Goal: Information Seeking & Learning: Learn about a topic

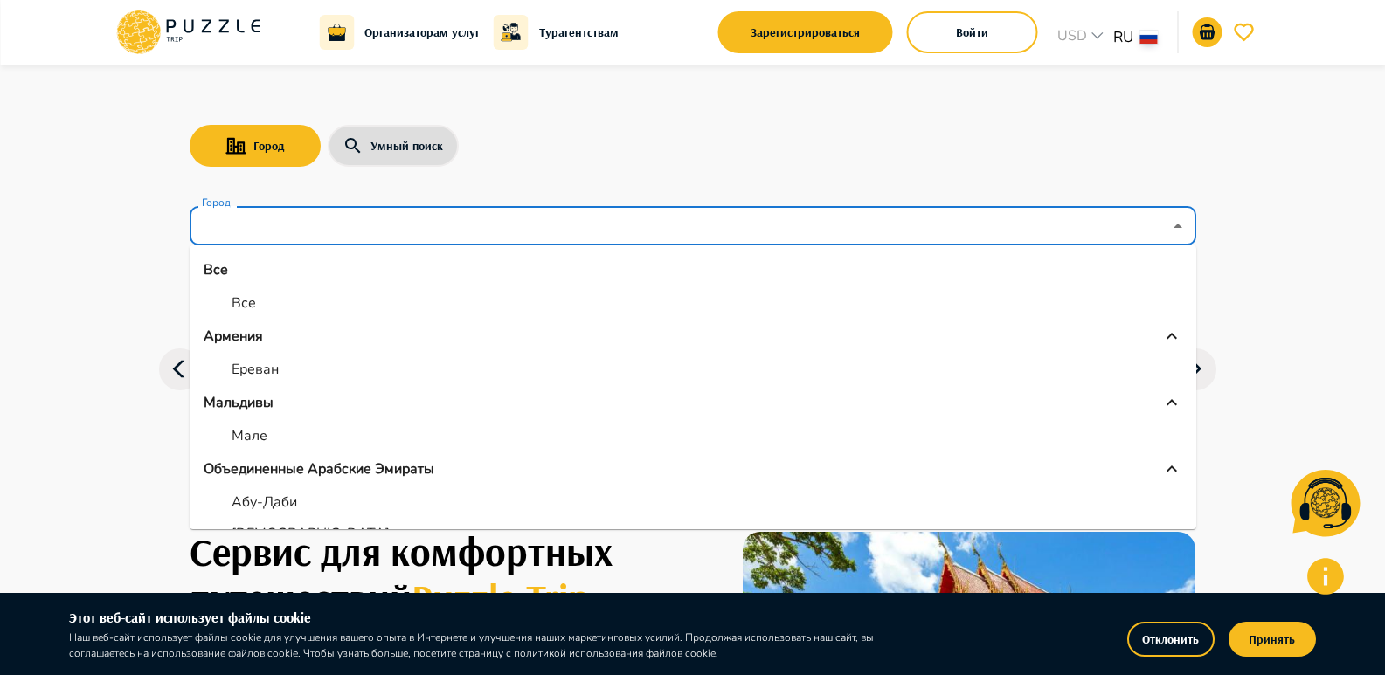
click at [458, 223] on input "Город" at bounding box center [680, 226] width 964 height 33
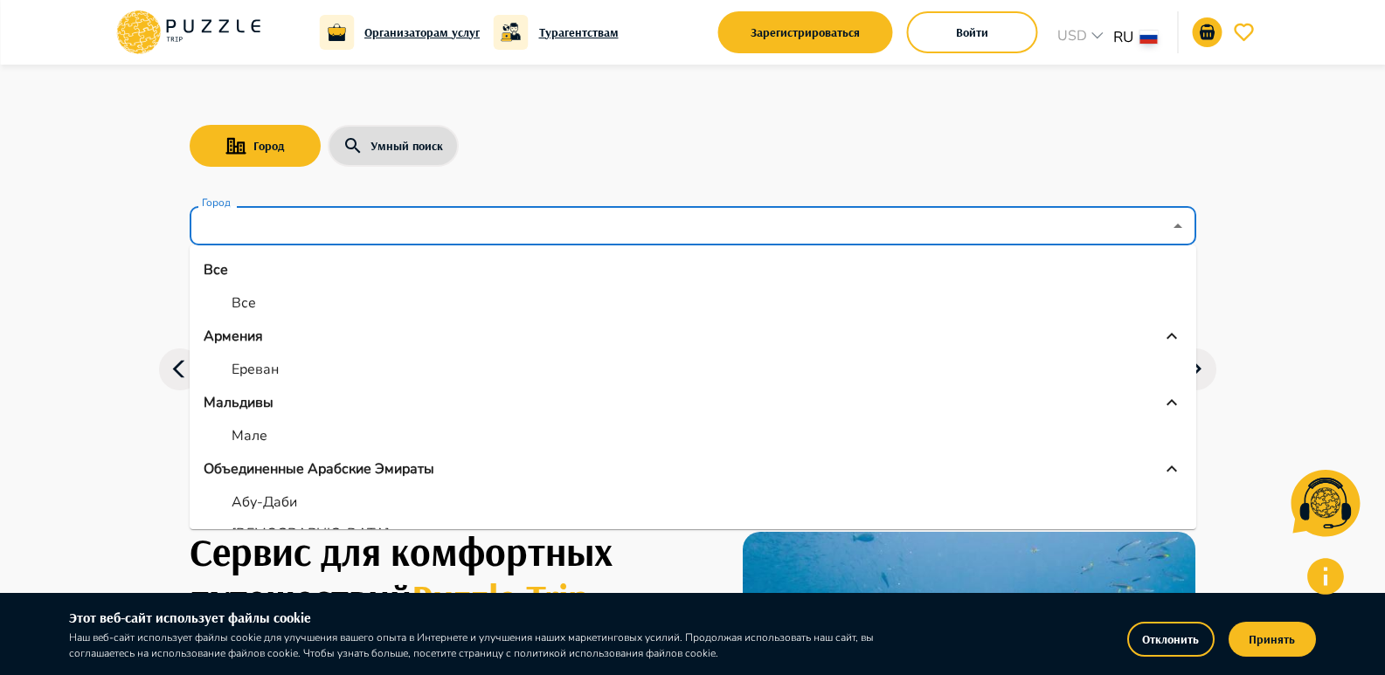
click at [361, 365] on li "Ереван" at bounding box center [693, 369] width 1007 height 31
type input "******"
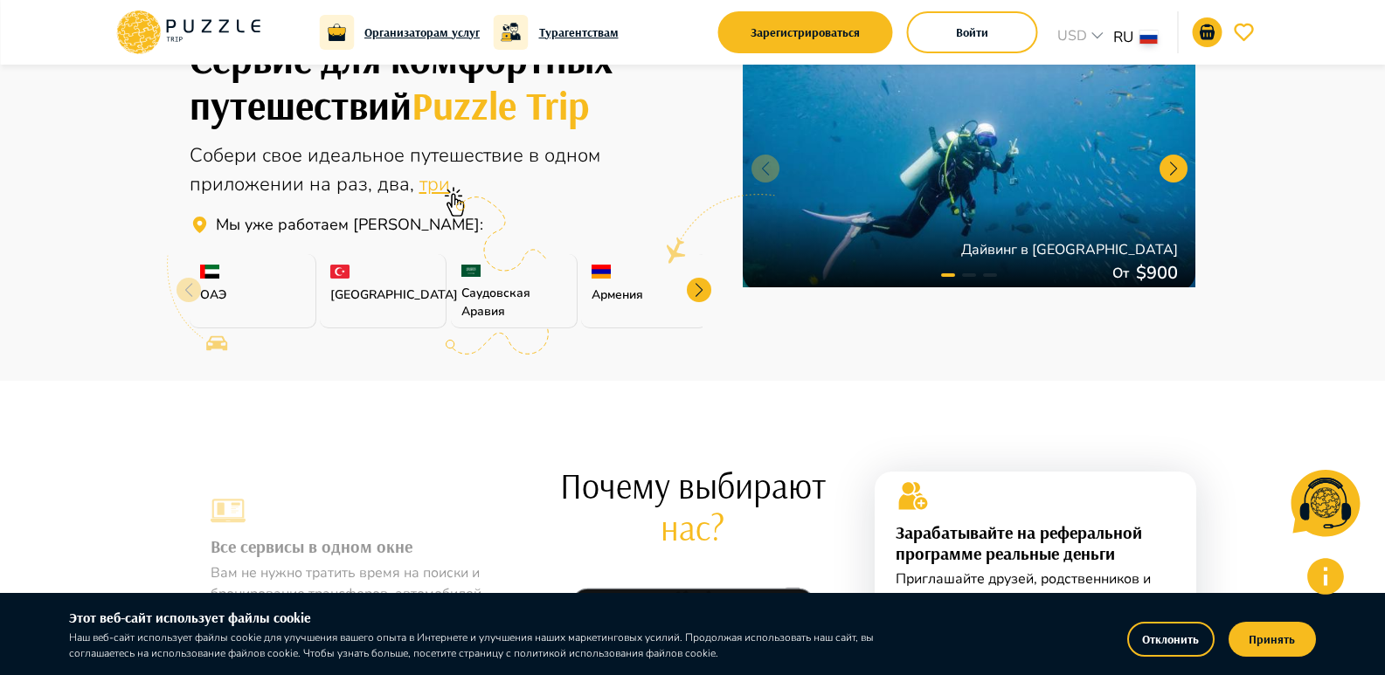
scroll to position [524, 0]
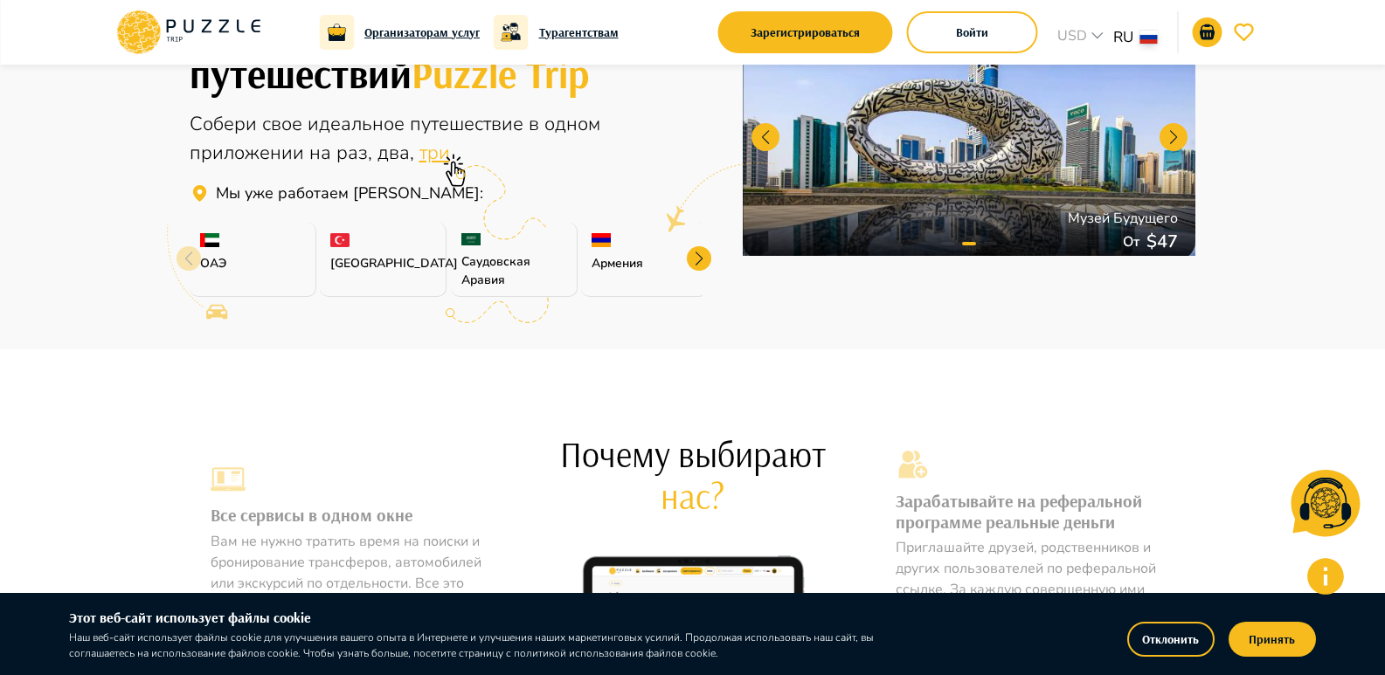
click at [704, 266] on div at bounding box center [699, 258] width 24 height 24
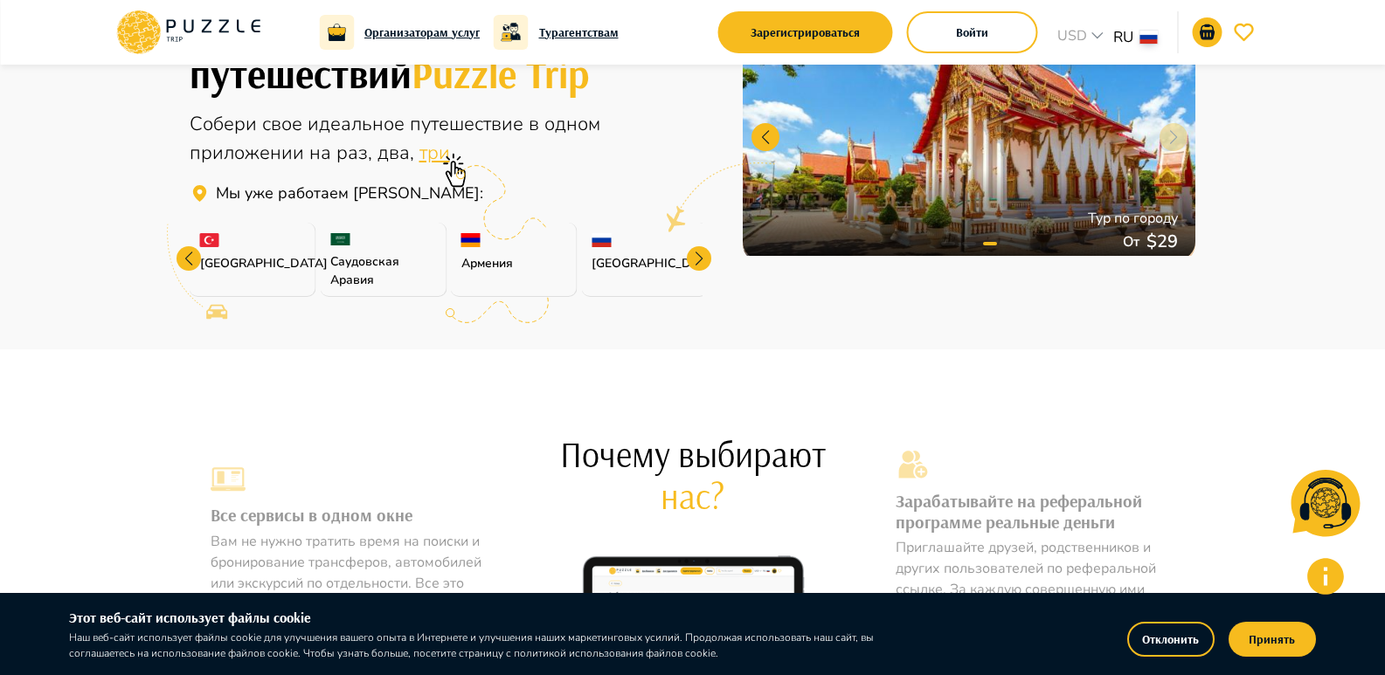
click at [704, 266] on div at bounding box center [699, 258] width 24 height 24
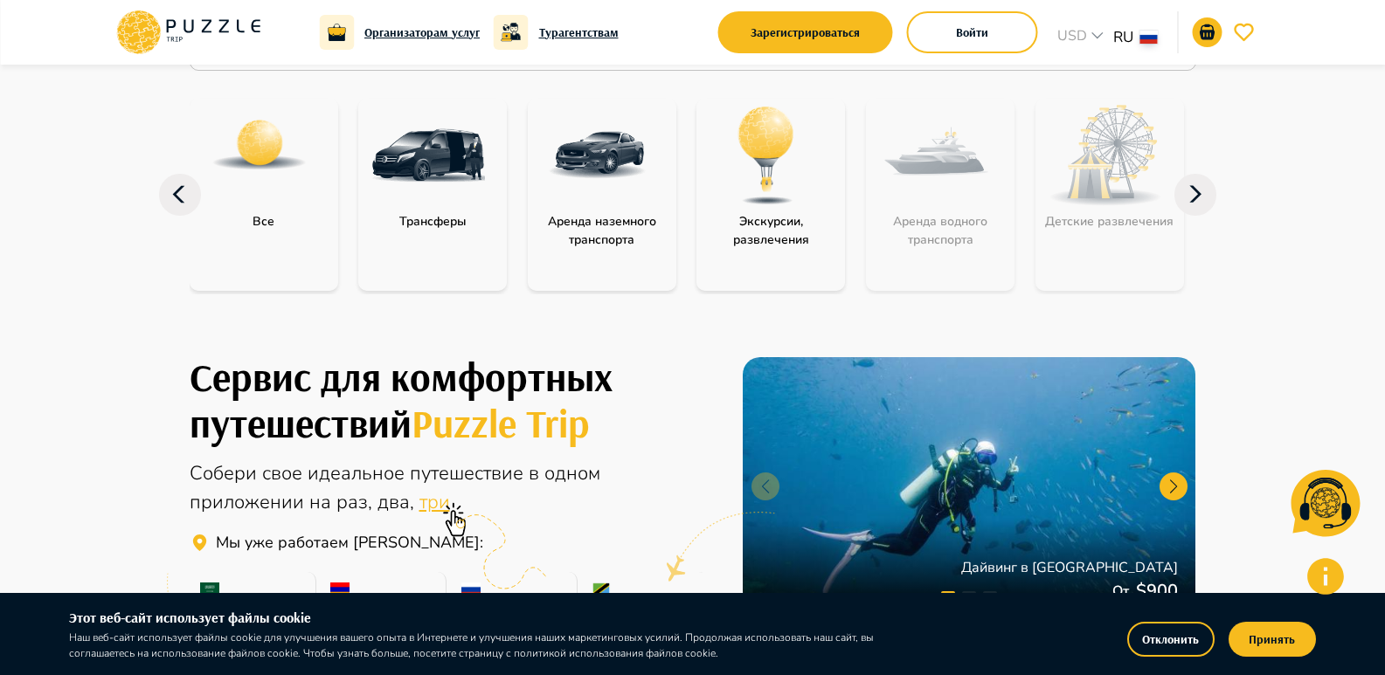
scroll to position [0, 0]
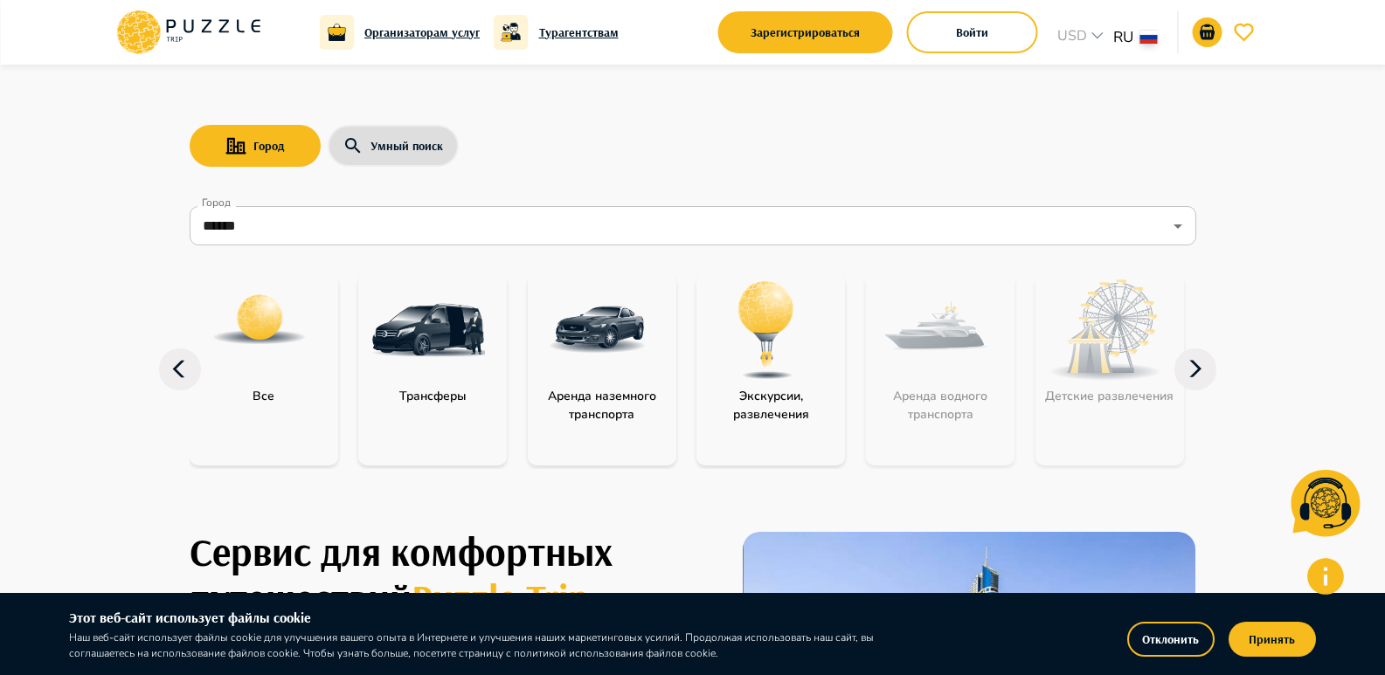
click at [776, 326] on img "category-activity" at bounding box center [766, 330] width 114 height 114
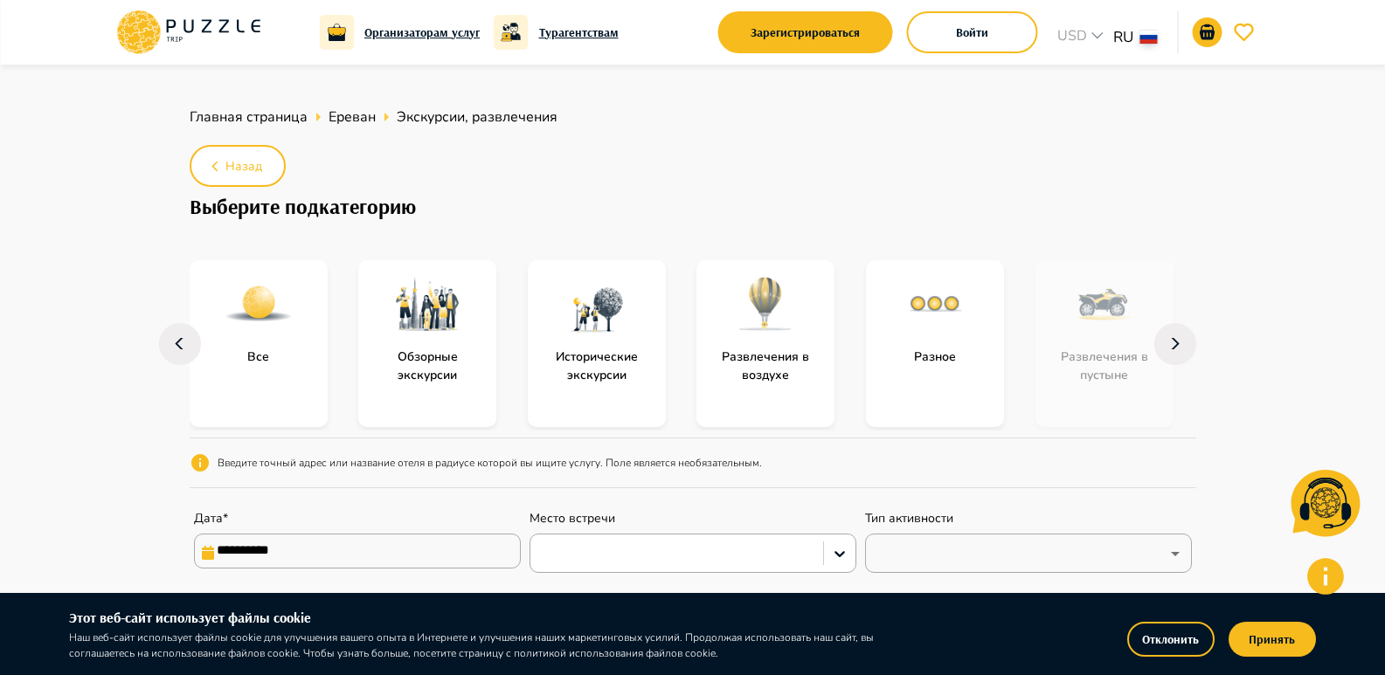
click at [249, 315] on img "subcategory-all" at bounding box center [259, 304] width 70 height 70
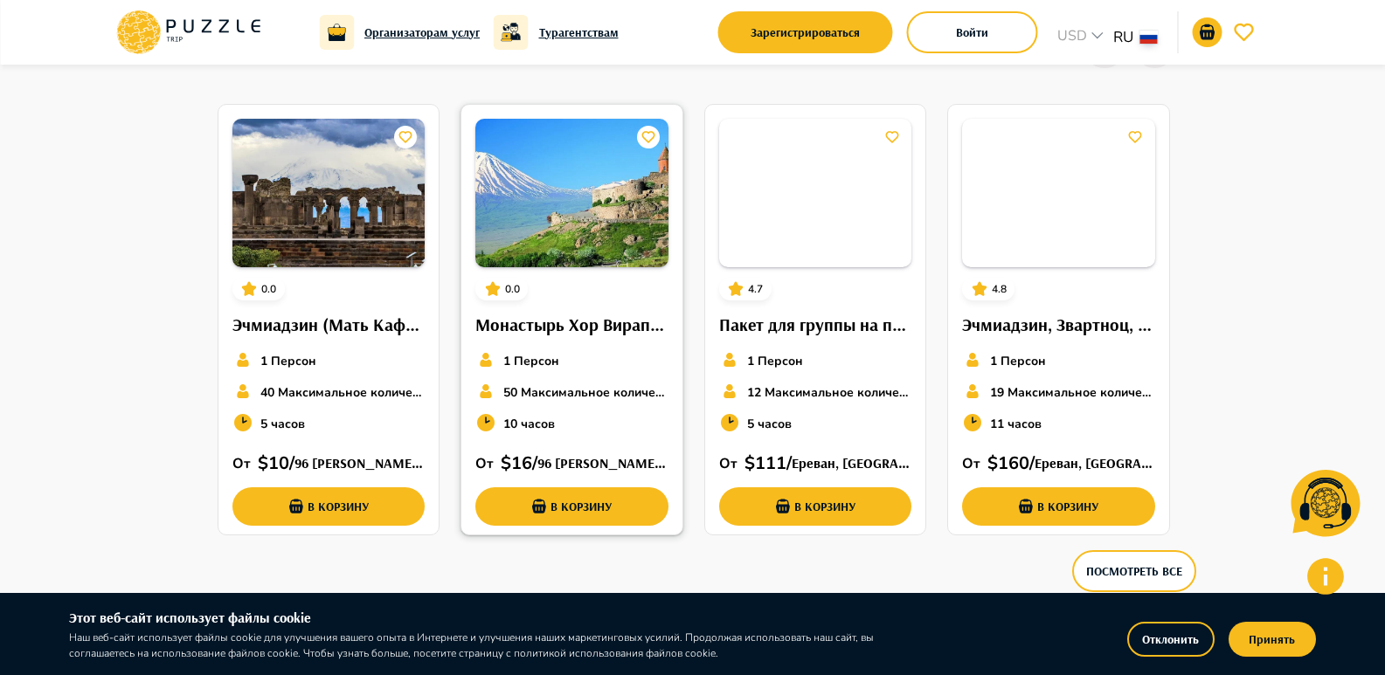
scroll to position [612, 0]
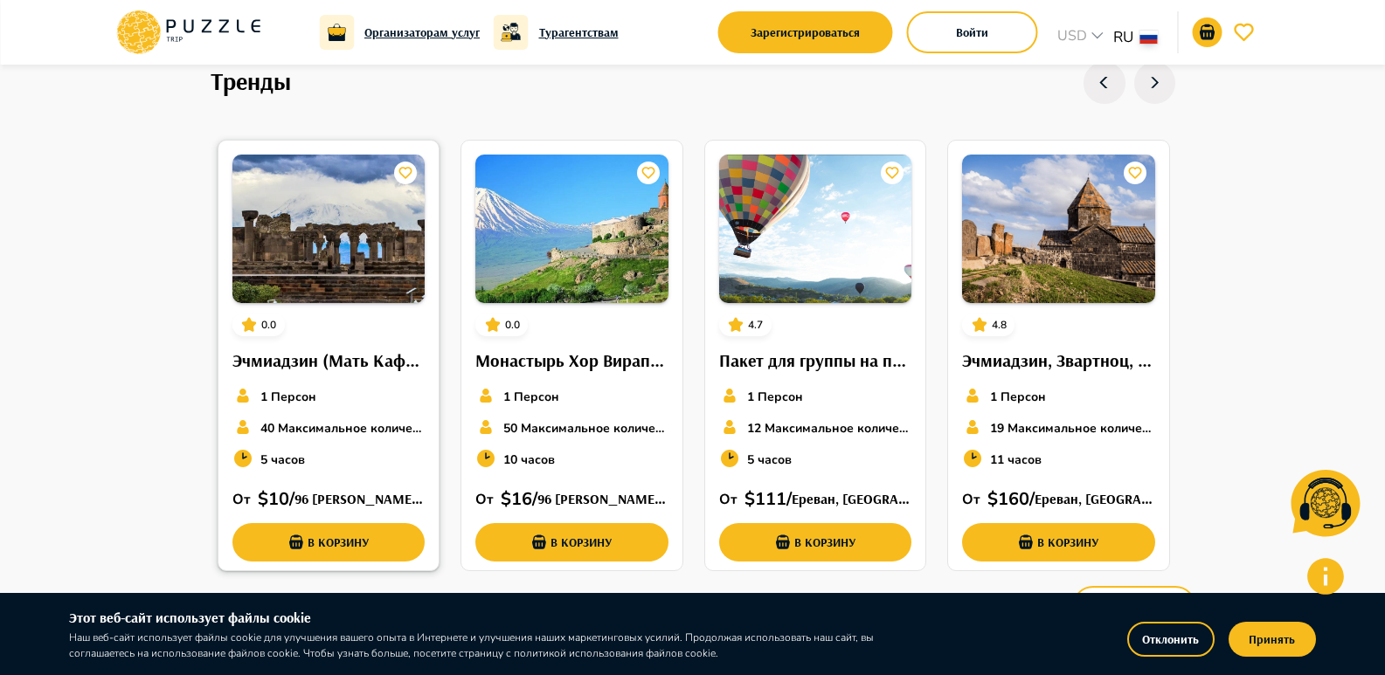
click at [391, 356] on h6 "Эчмиадзин (Мать Кафедральный собор, Рипсиме, Гаяне), Звартноц." at bounding box center [328, 361] width 193 height 28
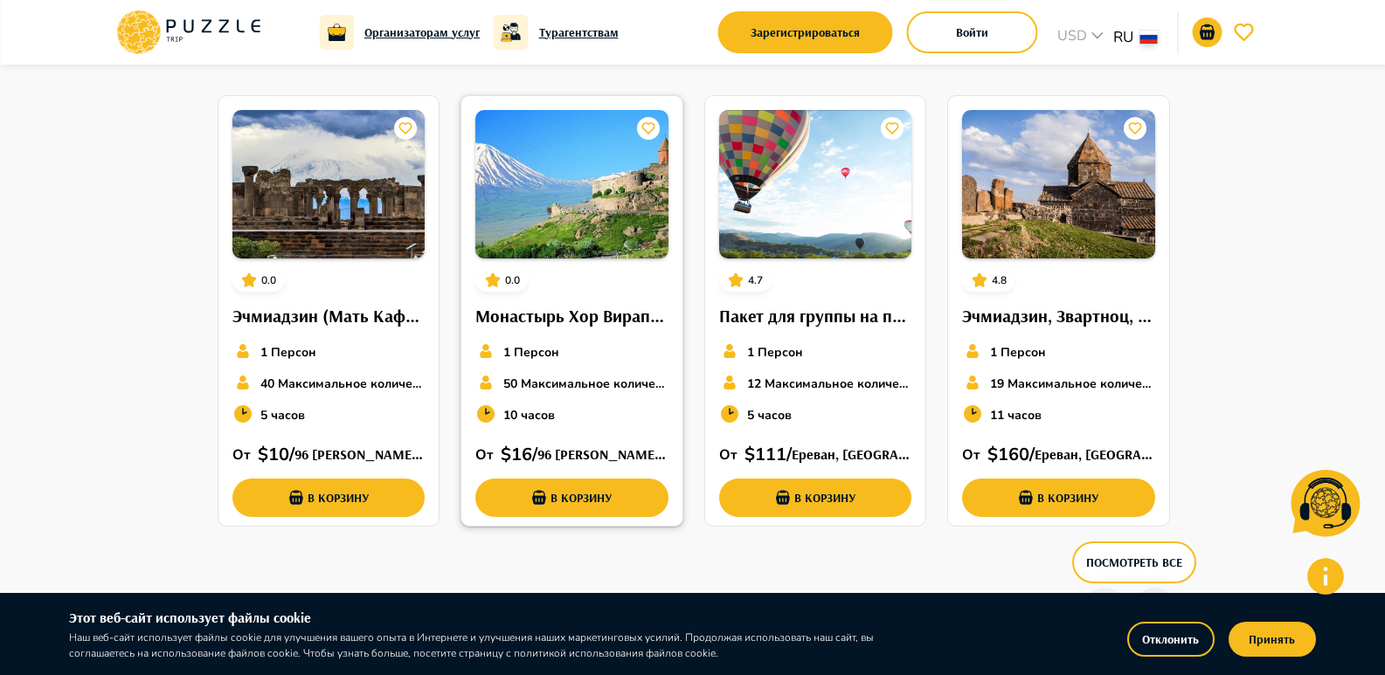
scroll to position [699, 0]
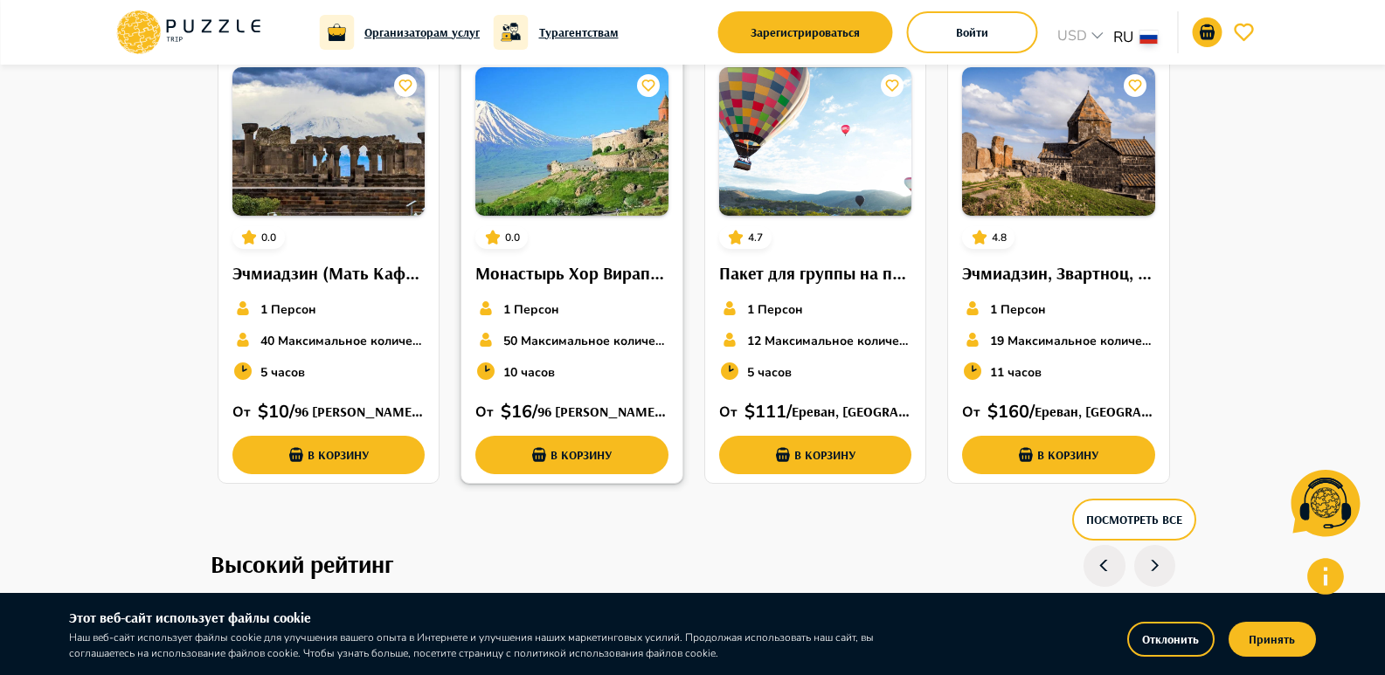
click at [580, 279] on h6 "Монастырь Хор Вирап, Птичья Пещера, Винный завод Хин Арени, Монастырь Нораванк." at bounding box center [571, 274] width 193 height 28
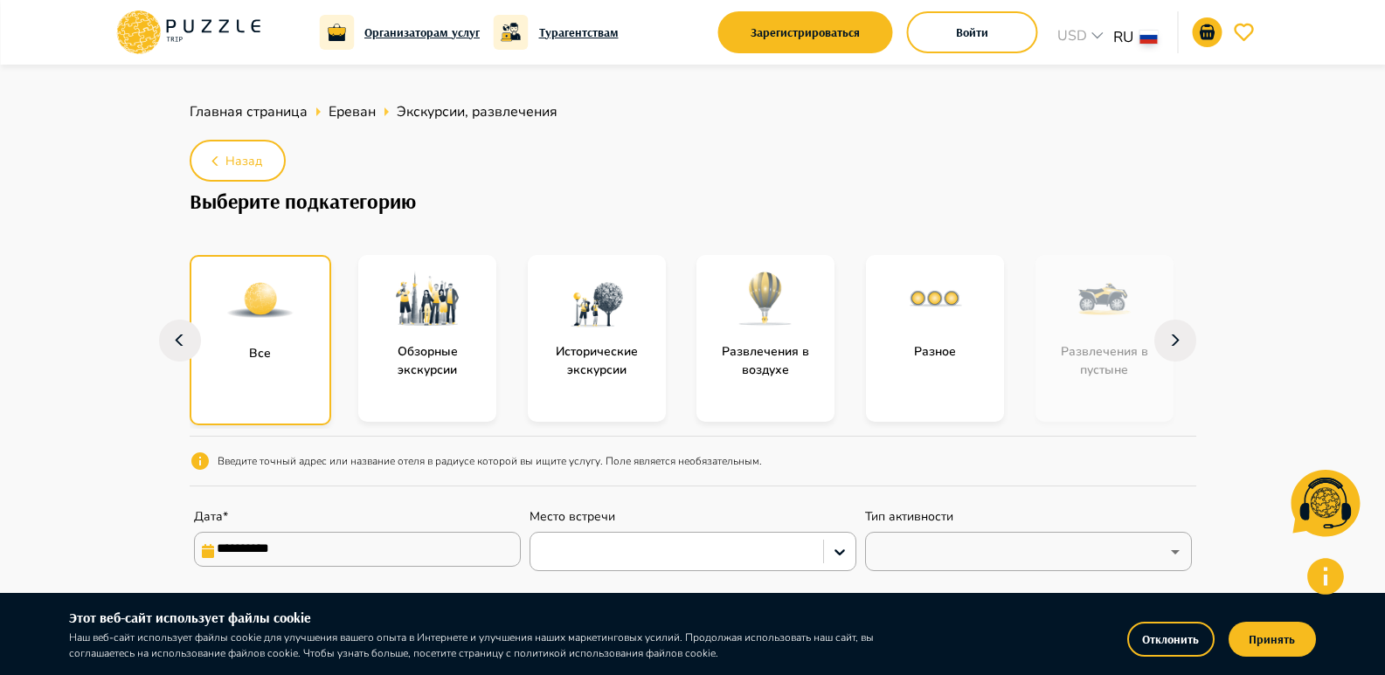
scroll to position [0, 0]
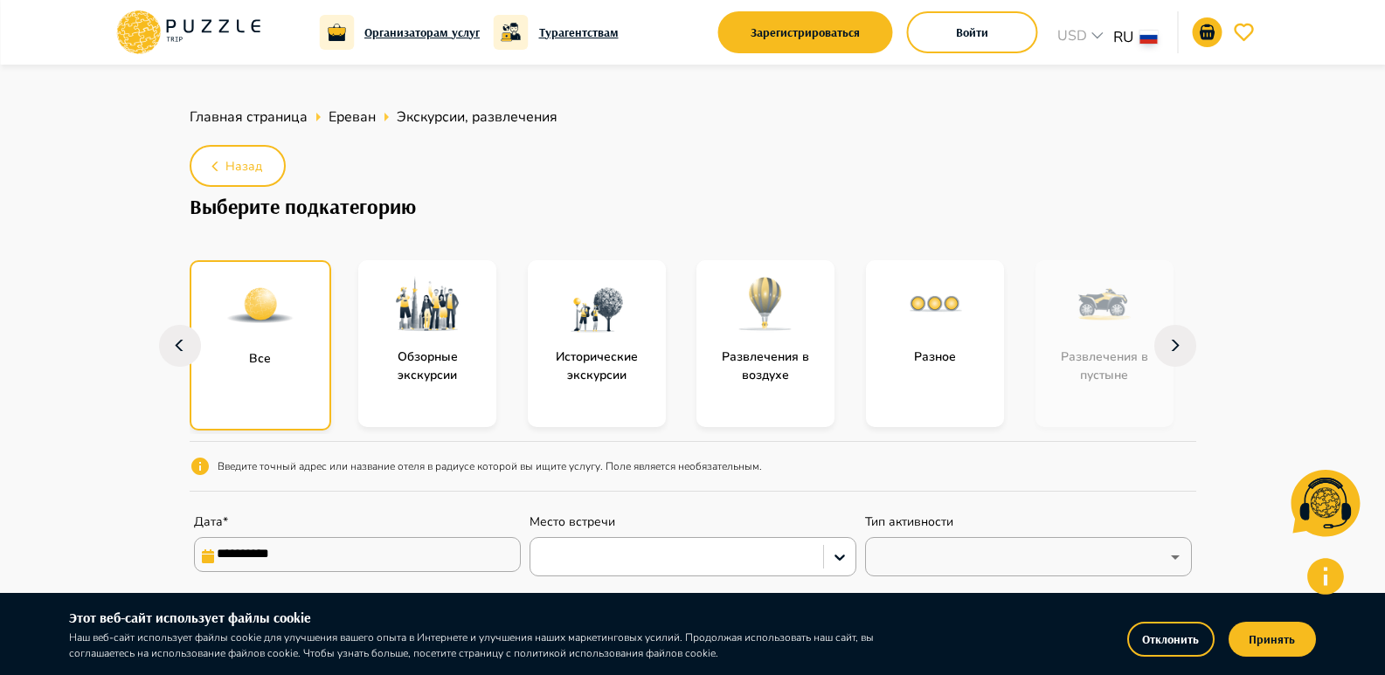
click at [781, 328] on img "subcategory-entertainment_in_the_air" at bounding box center [765, 304] width 70 height 70
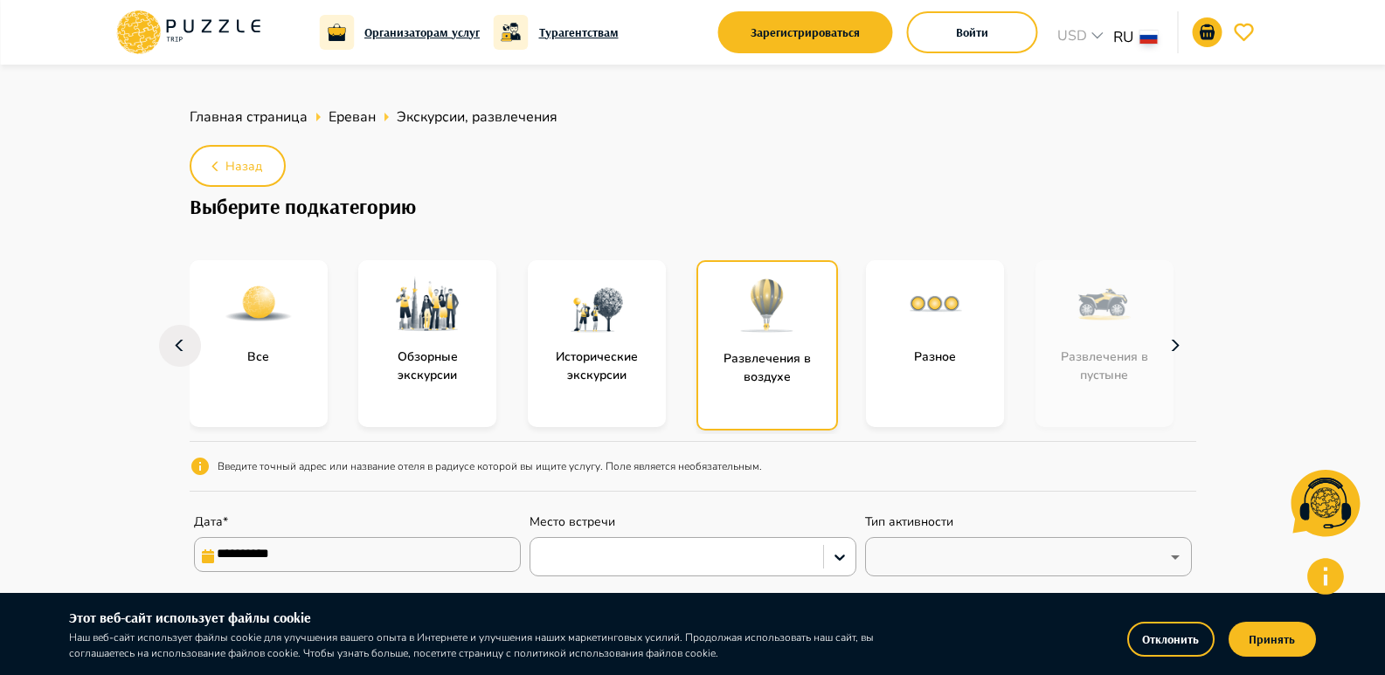
click at [1177, 362] on icon "button" at bounding box center [1175, 346] width 28 height 42
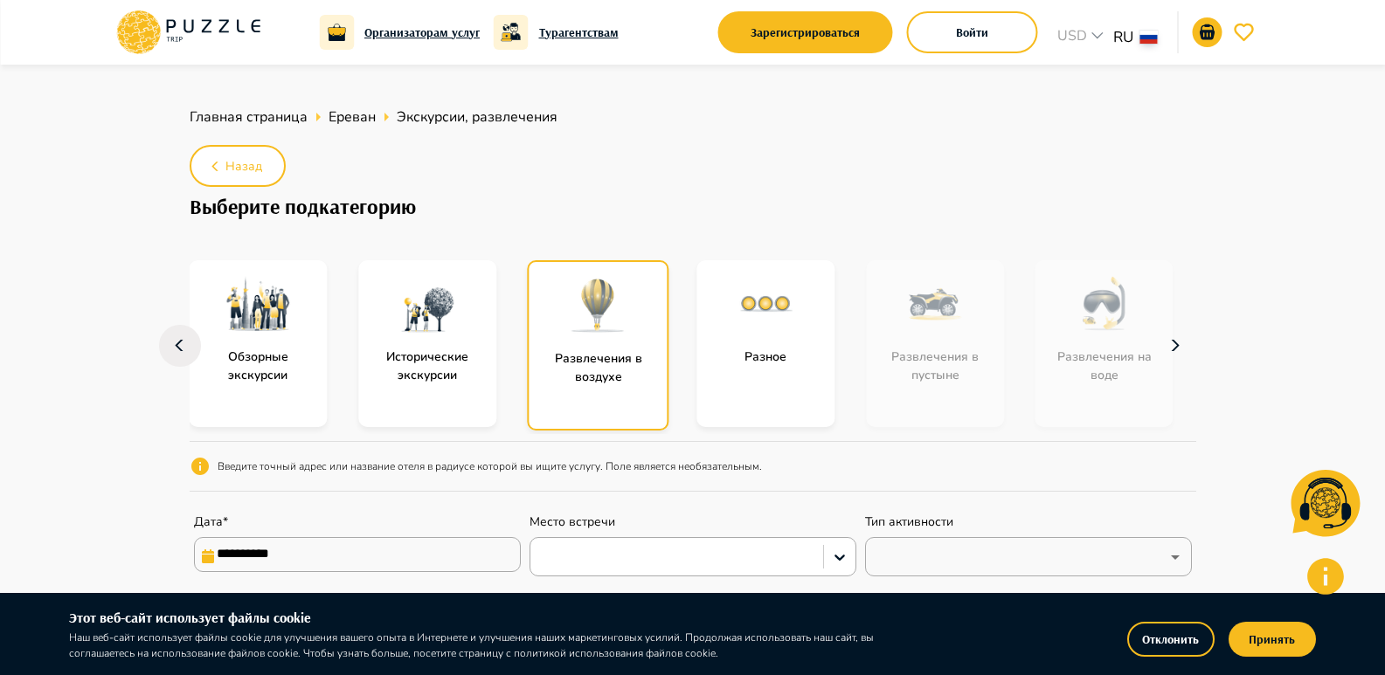
click at [1177, 362] on icon "button" at bounding box center [1175, 346] width 28 height 42
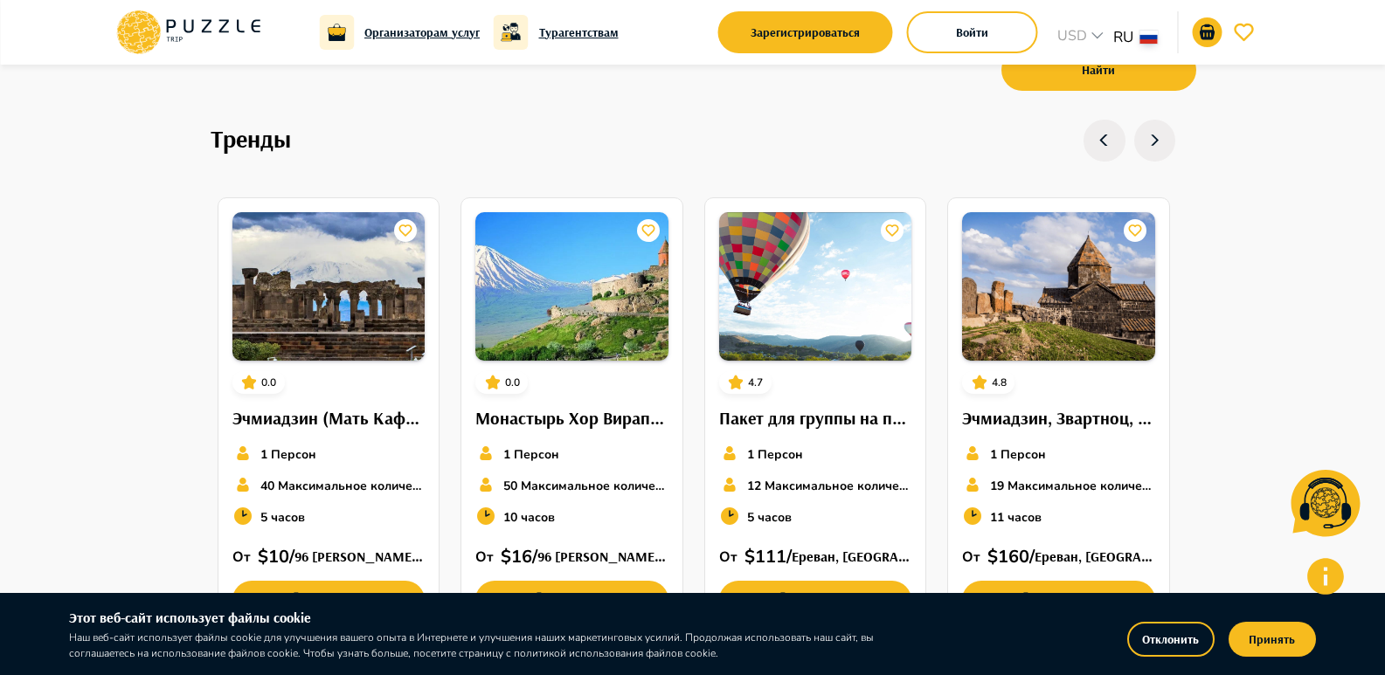
scroll to position [612, 0]
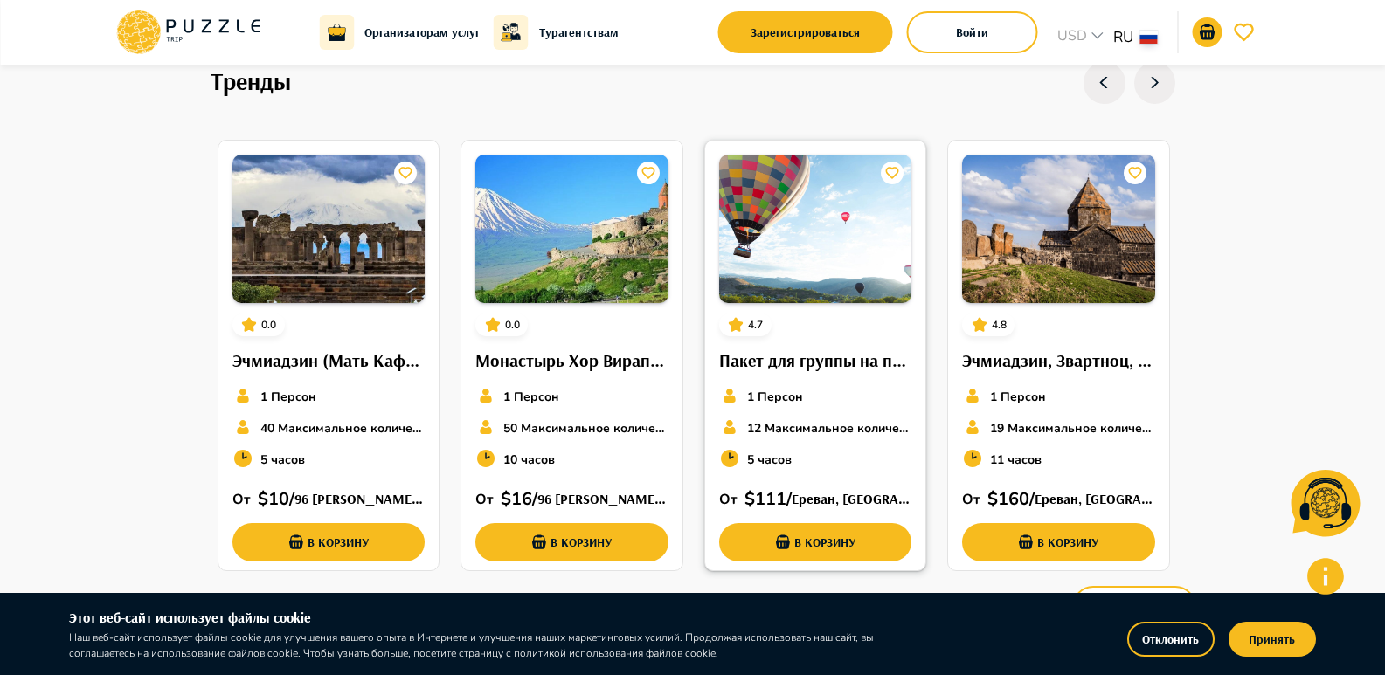
click at [792, 359] on h6 "Пакет для группы на полет на воздушном шаре" at bounding box center [815, 361] width 193 height 28
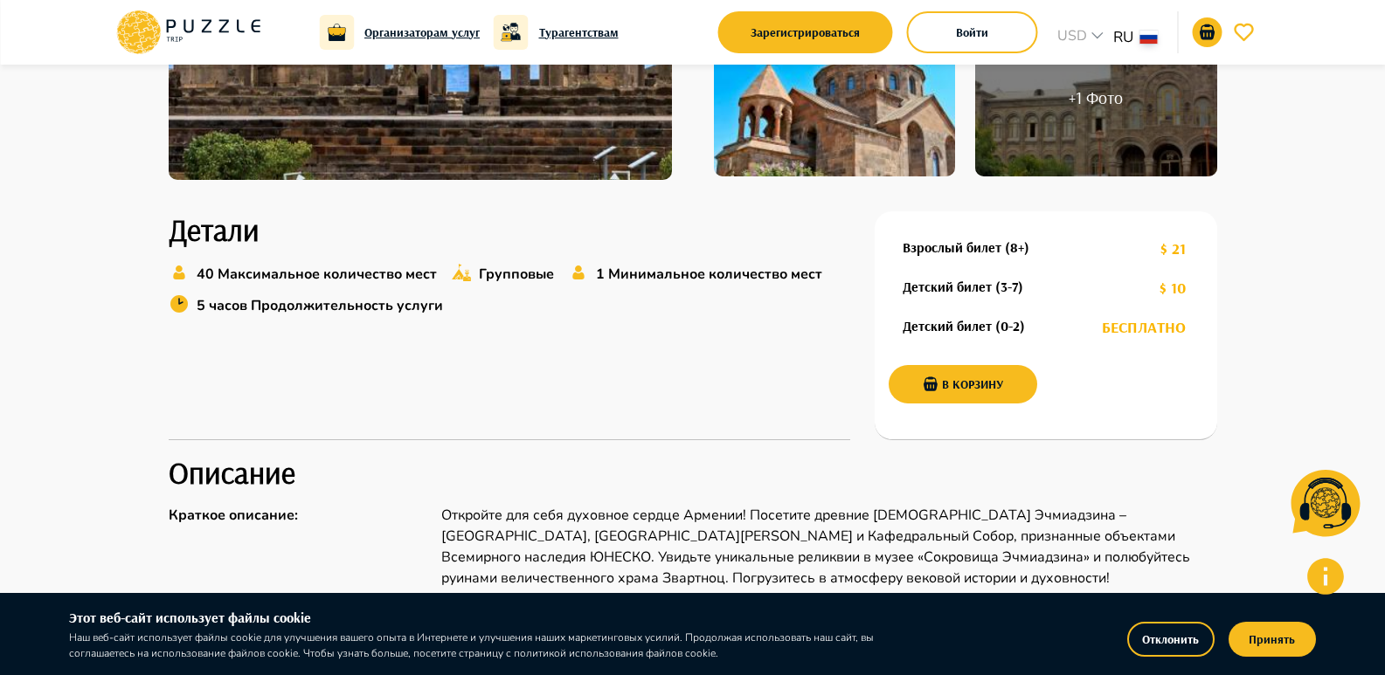
scroll to position [524, 0]
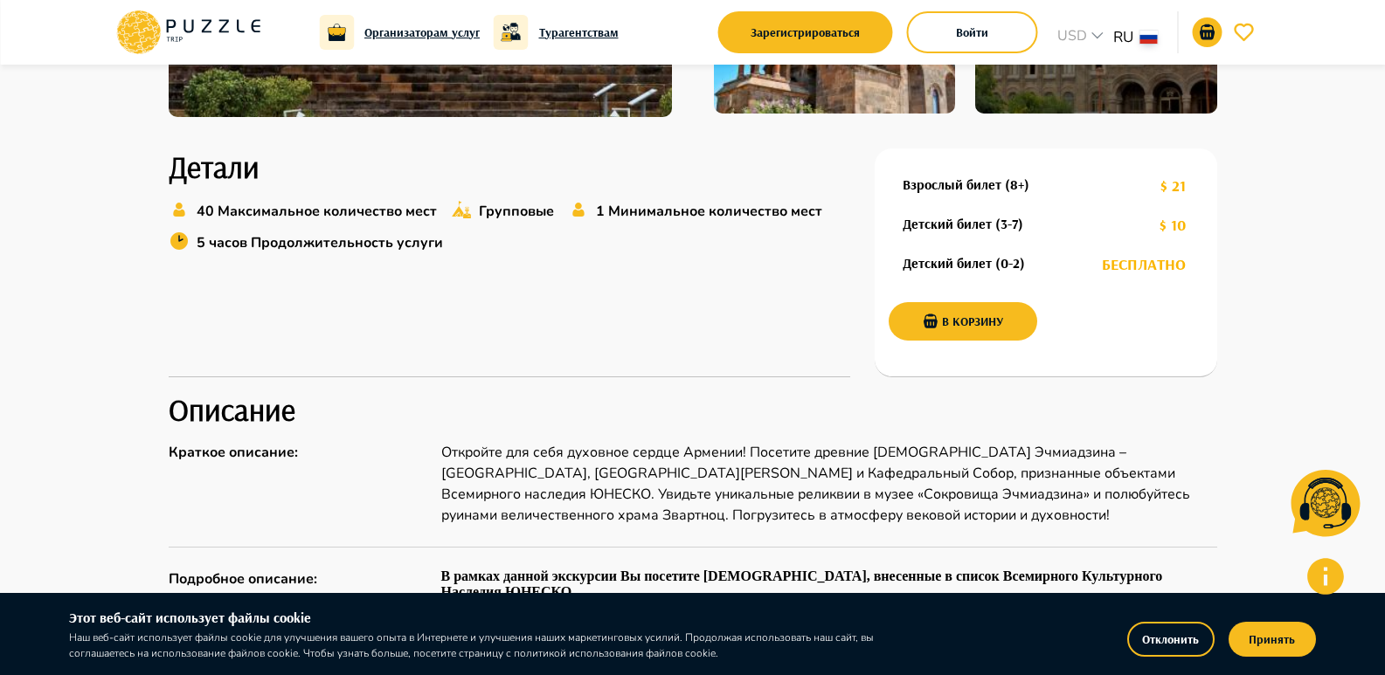
click at [603, 32] on h6 "Турагентствам" at bounding box center [579, 32] width 80 height 19
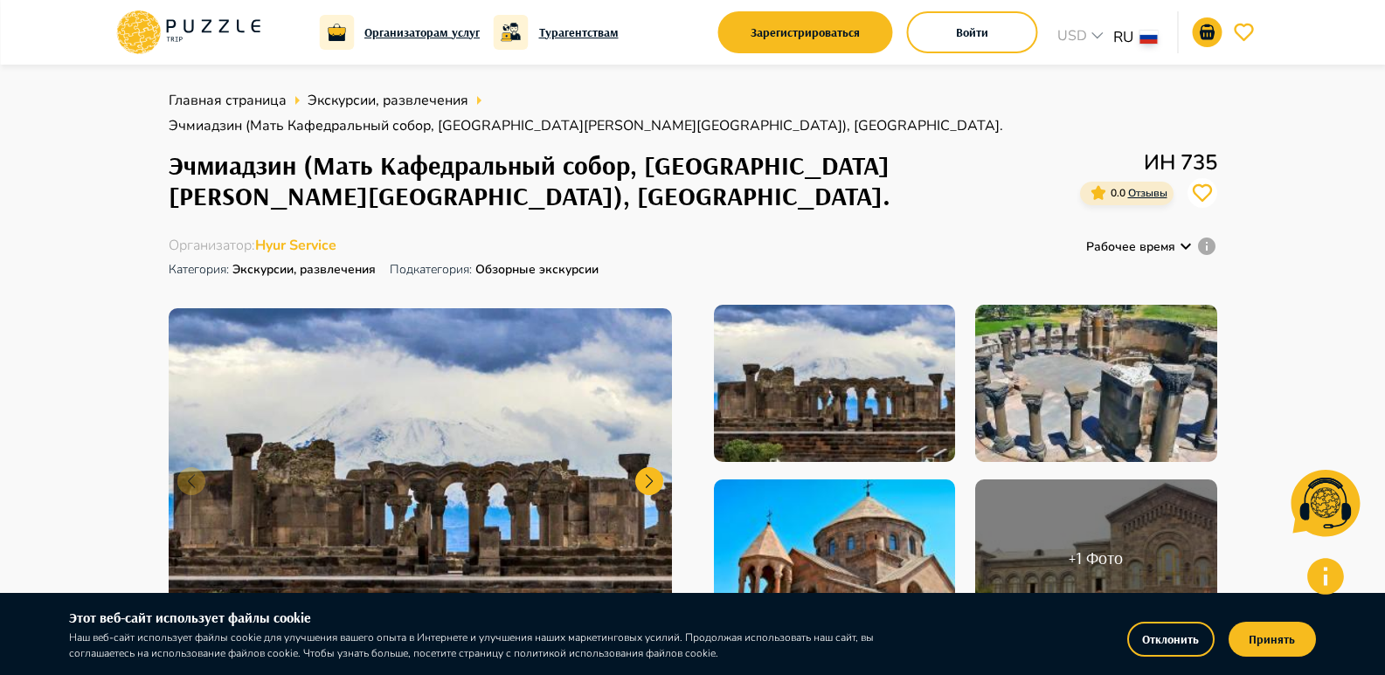
scroll to position [0, 0]
click at [170, 31] on icon at bounding box center [188, 32] width 149 height 45
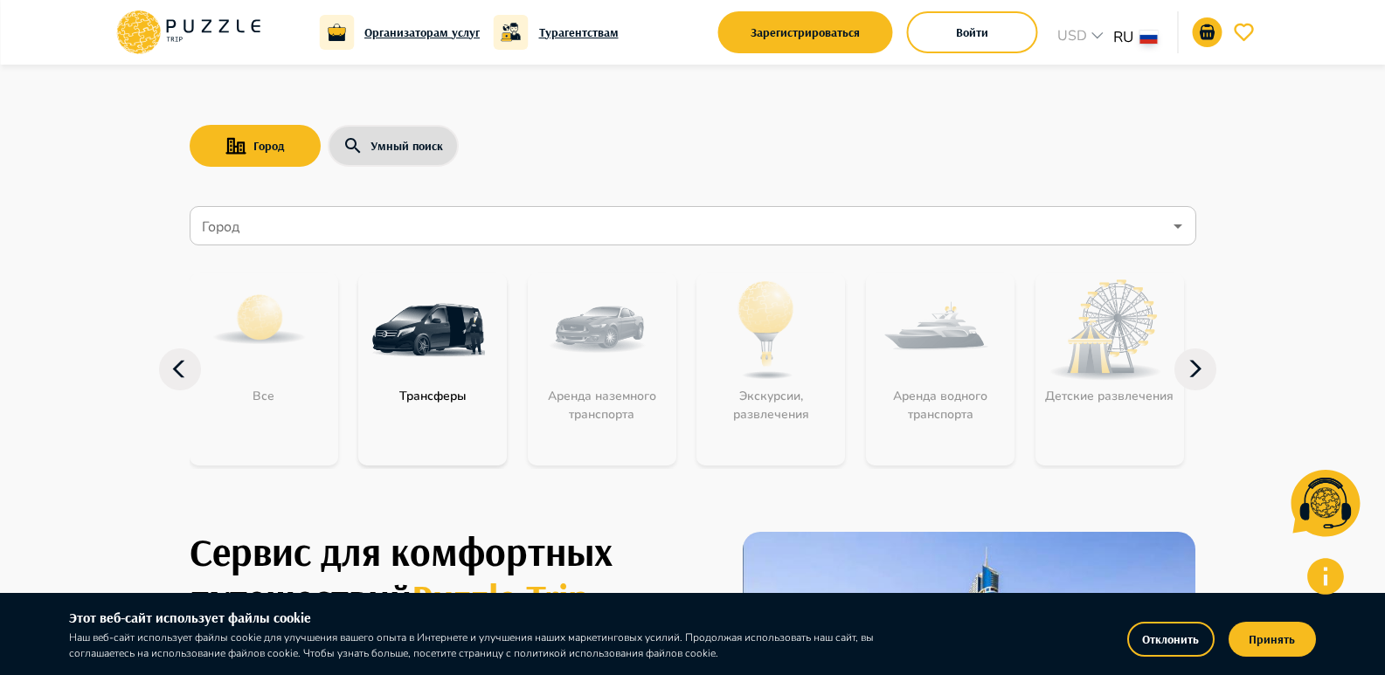
click at [562, 32] on h6 "Турагентствам" at bounding box center [579, 32] width 80 height 19
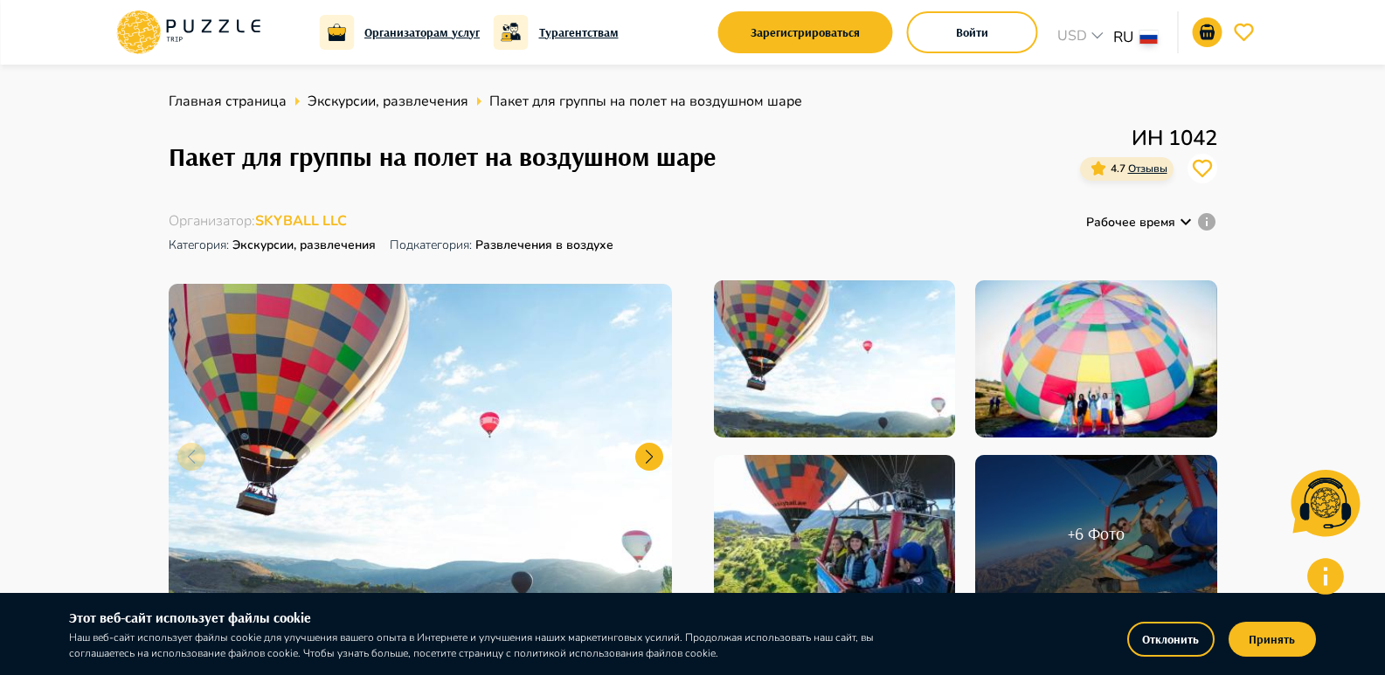
click at [1186, 136] on p "ИН 1042" at bounding box center [1148, 137] width 137 height 31
click at [1187, 225] on icon at bounding box center [1185, 221] width 21 height 21
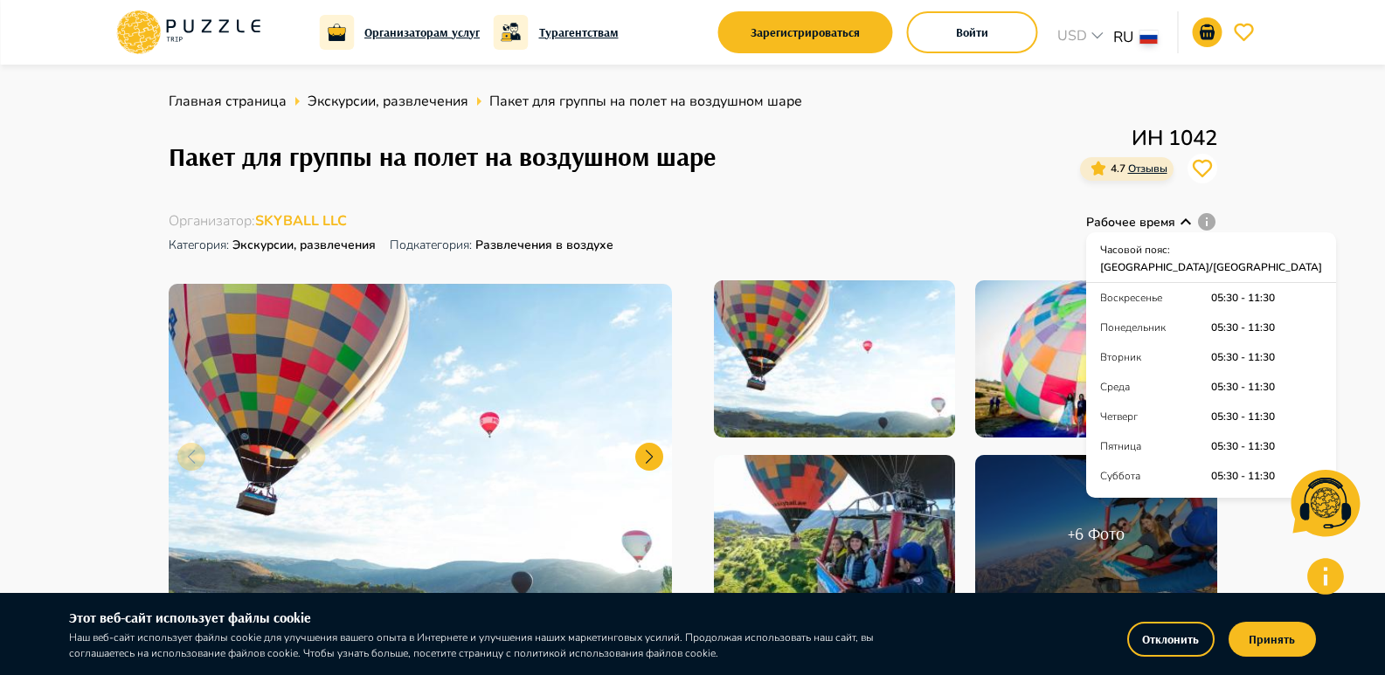
click at [1151, 130] on p "ИН 1042" at bounding box center [1148, 137] width 137 height 31
click at [1128, 169] on span "Отзывы" at bounding box center [1147, 169] width 39 height 14
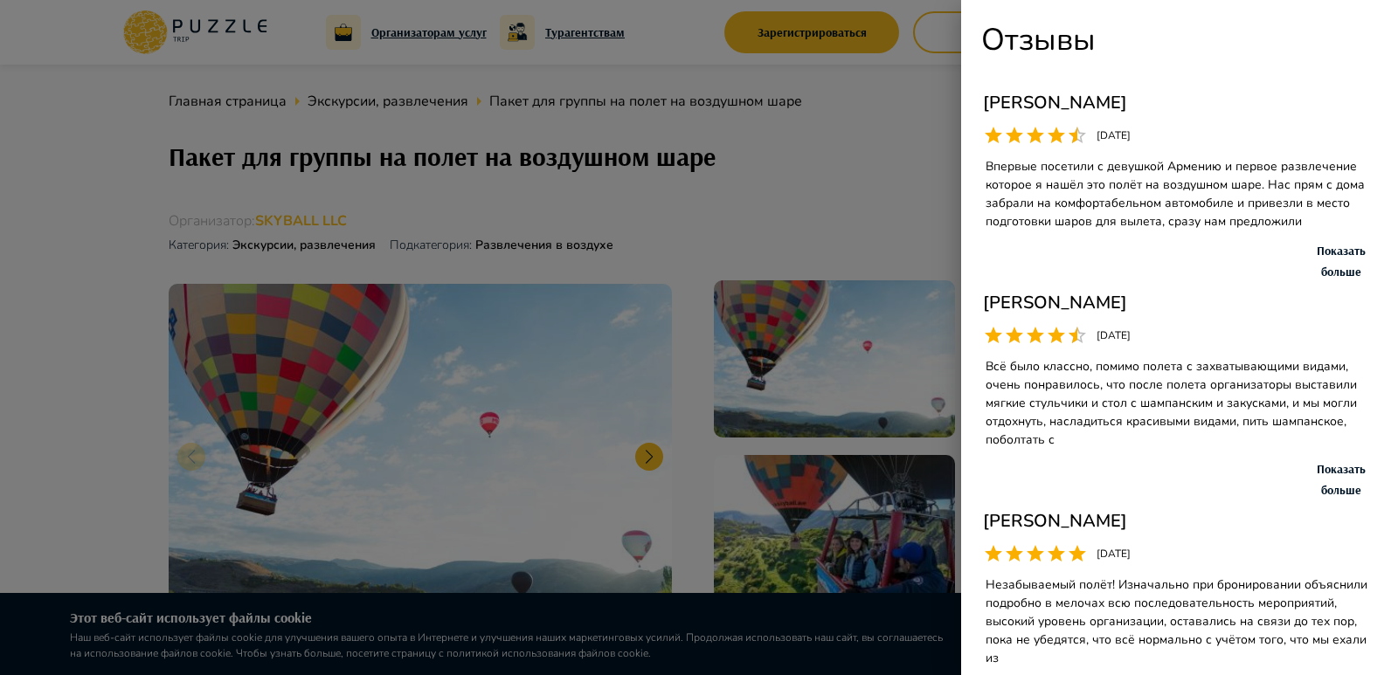
click at [869, 247] on div at bounding box center [699, 337] width 1398 height 675
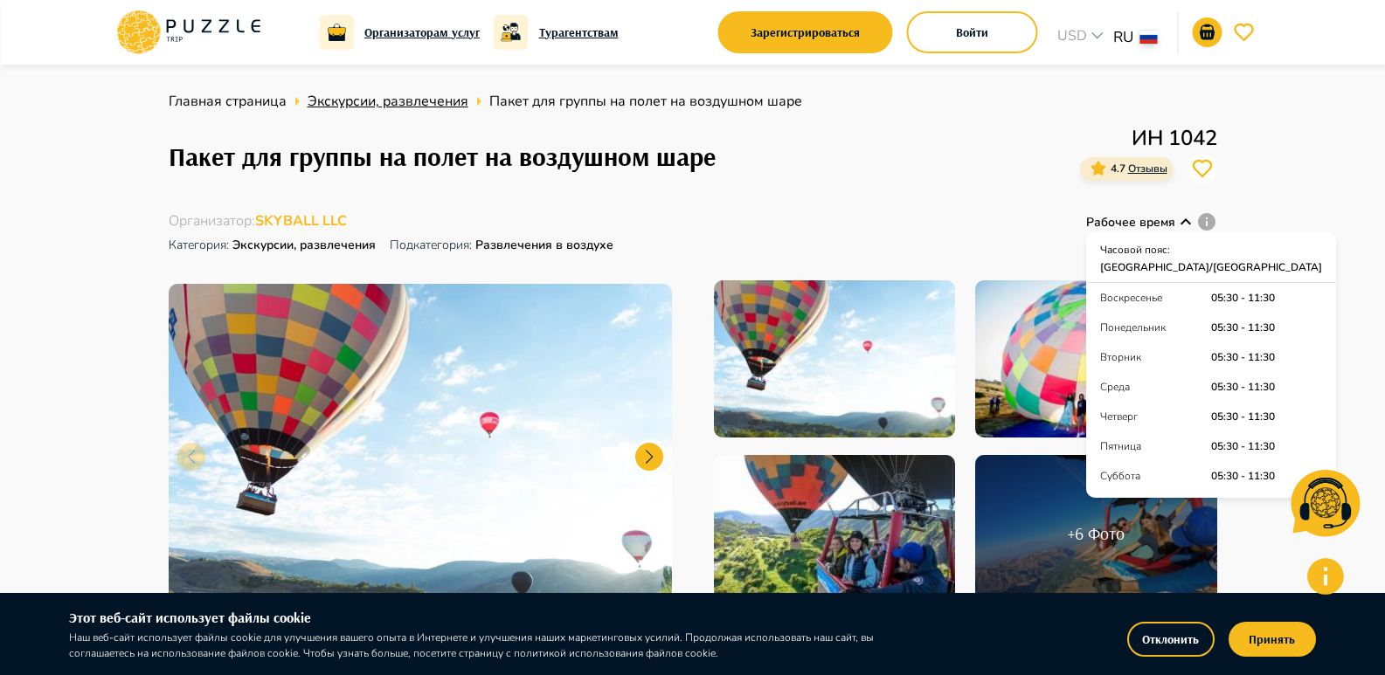
click at [363, 98] on span "Экскурсии, развлечения" at bounding box center [388, 101] width 161 height 19
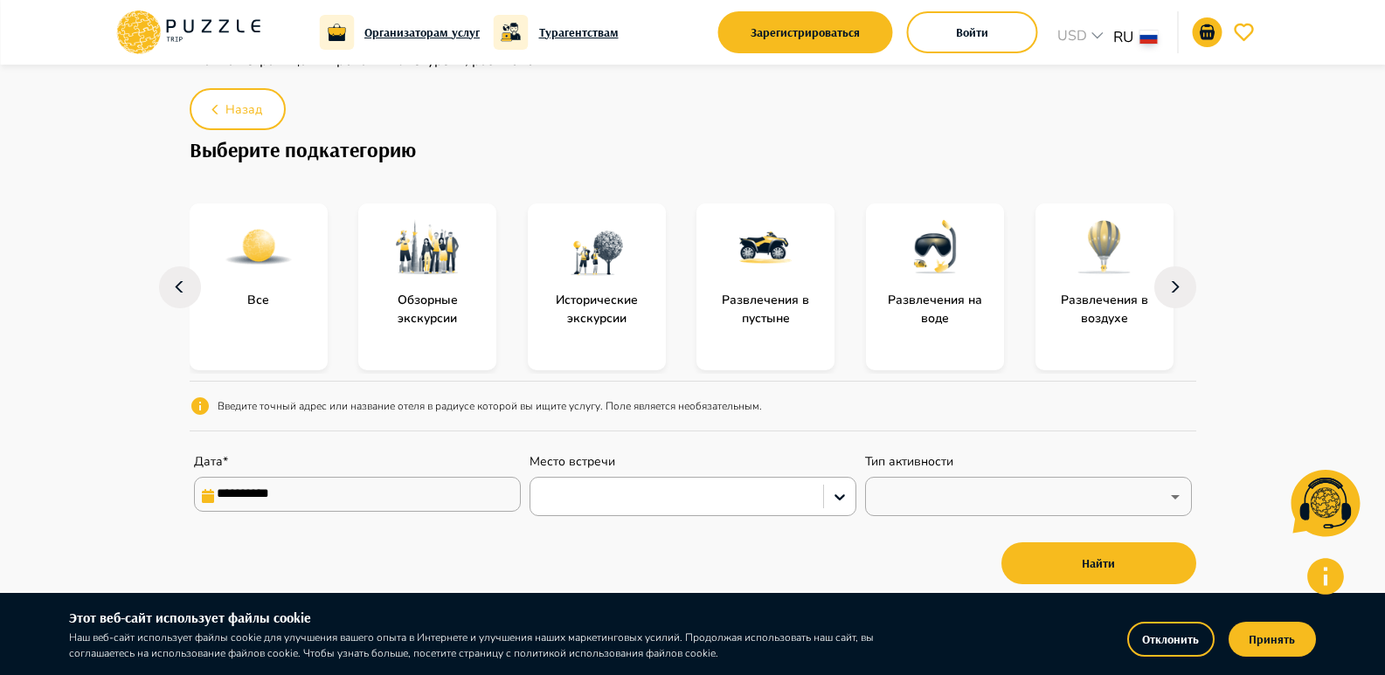
scroll to position [87, 0]
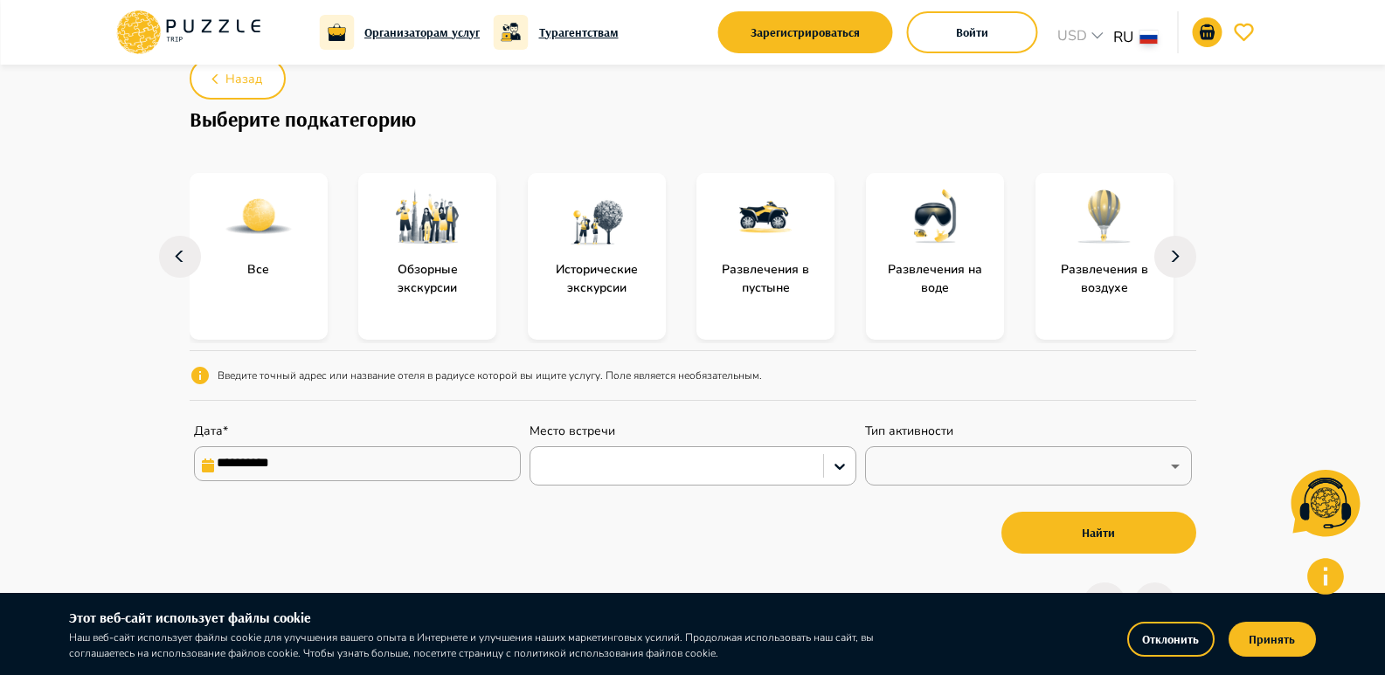
click at [775, 246] on img "subcategory-entertainment_in_the_desert" at bounding box center [765, 217] width 70 height 70
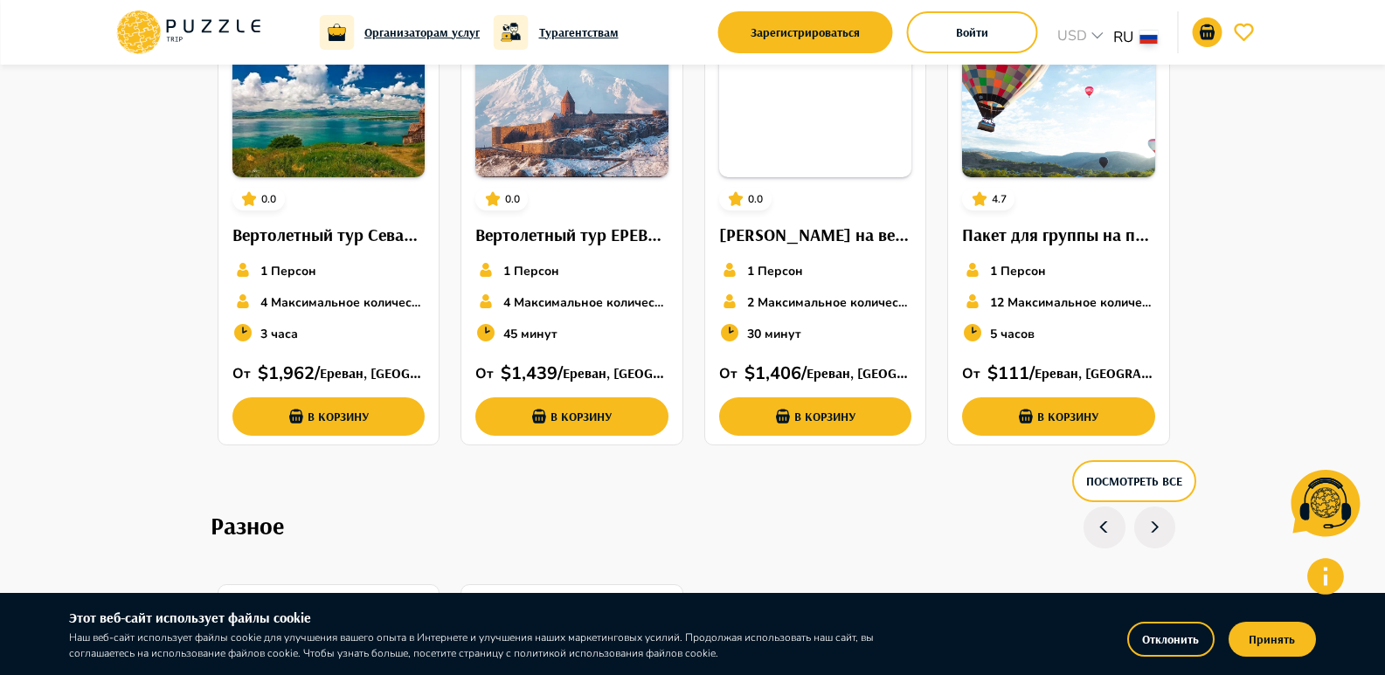
scroll to position [3495, 0]
